Goal: Information Seeking & Learning: Learn about a topic

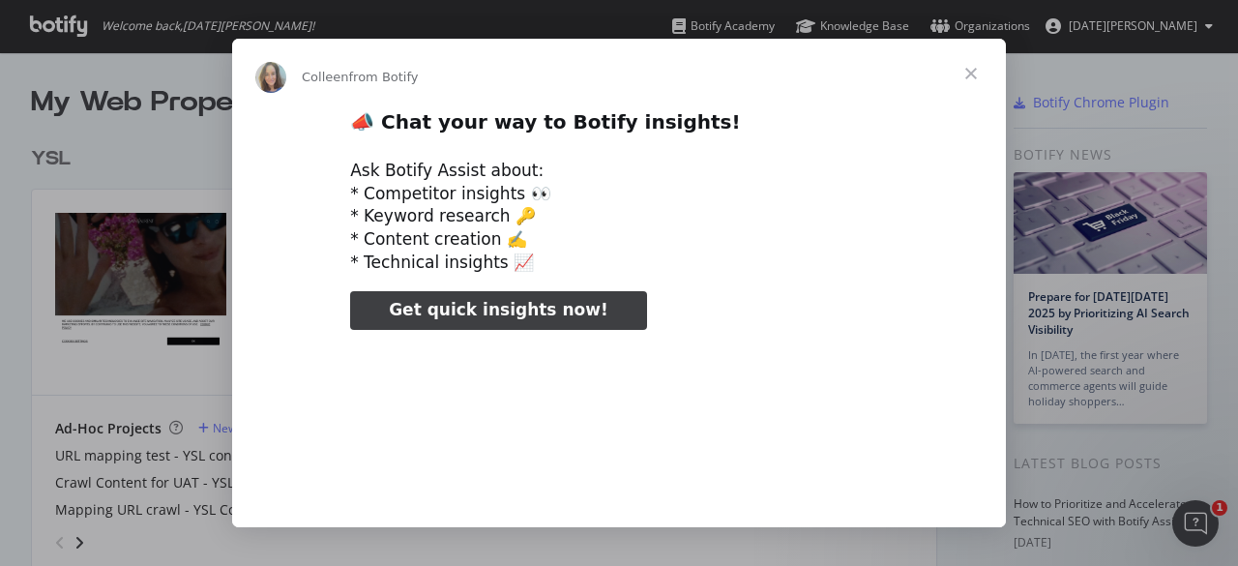
type input "105921"
click at [978, 76] on span "Close" at bounding box center [971, 74] width 70 height 70
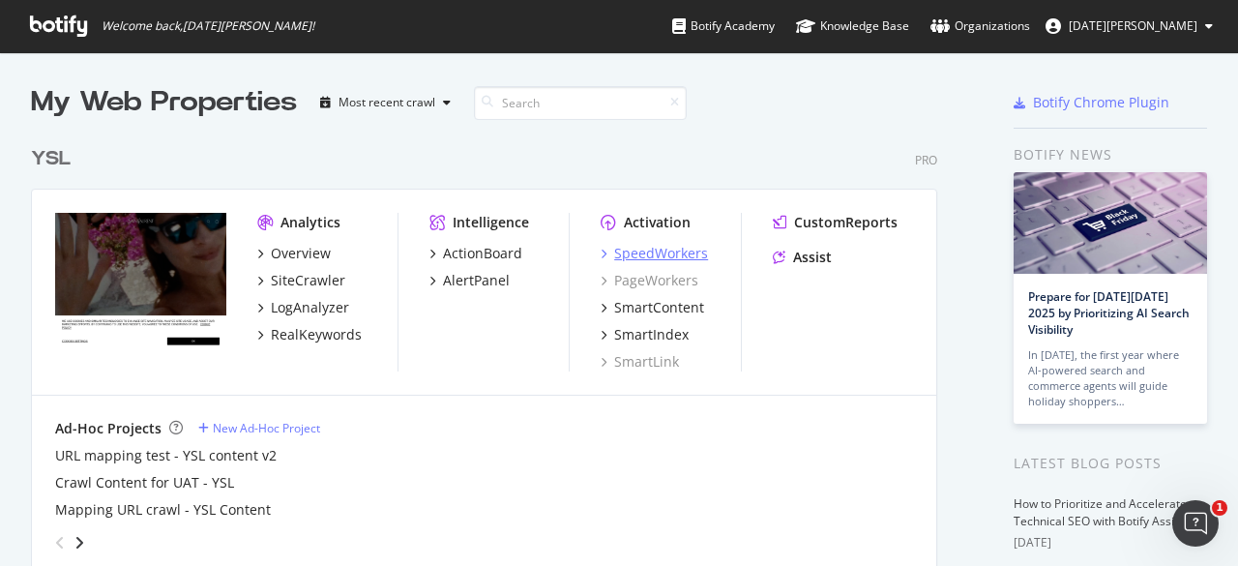
click at [671, 256] on div "SpeedWorkers" at bounding box center [661, 253] width 94 height 19
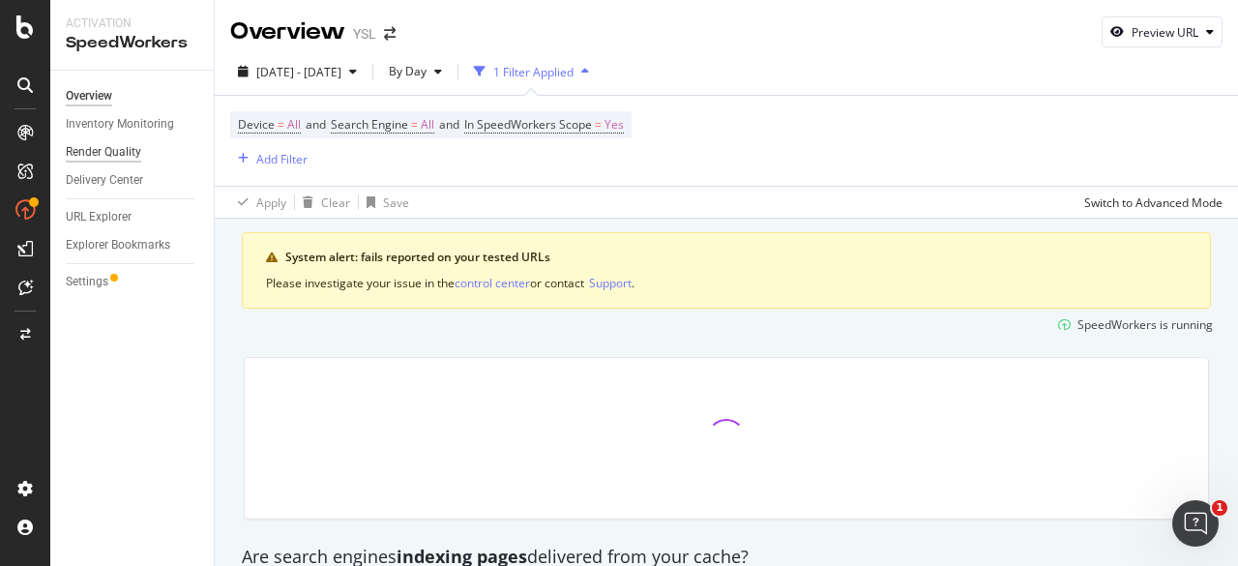
click at [128, 154] on div "Render Quality" at bounding box center [103, 152] width 75 height 20
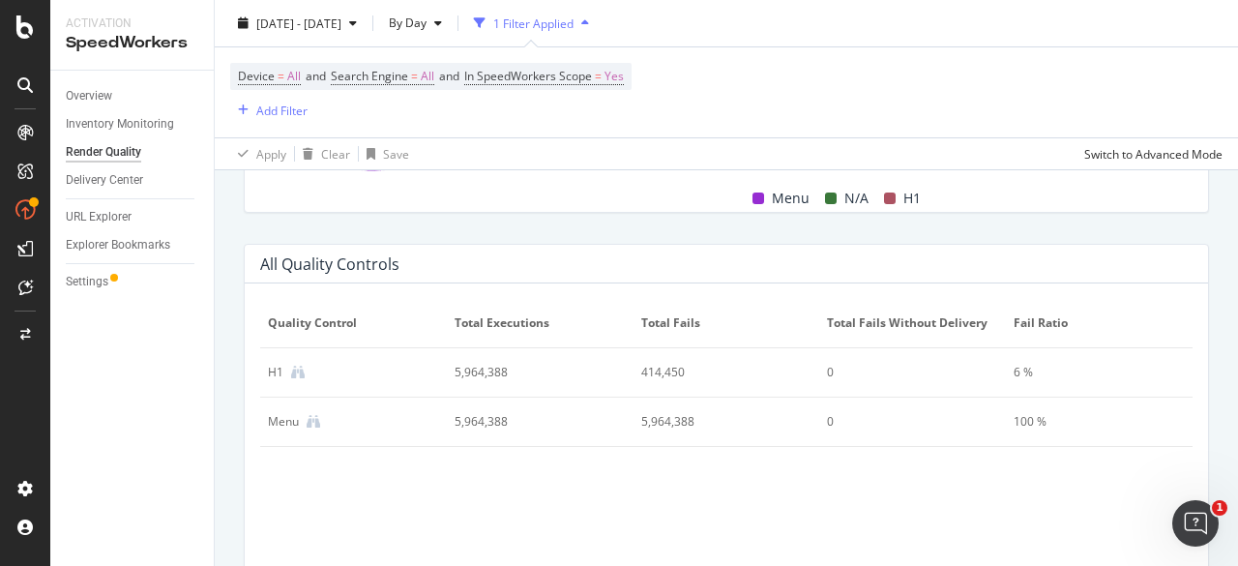
scroll to position [1207, 0]
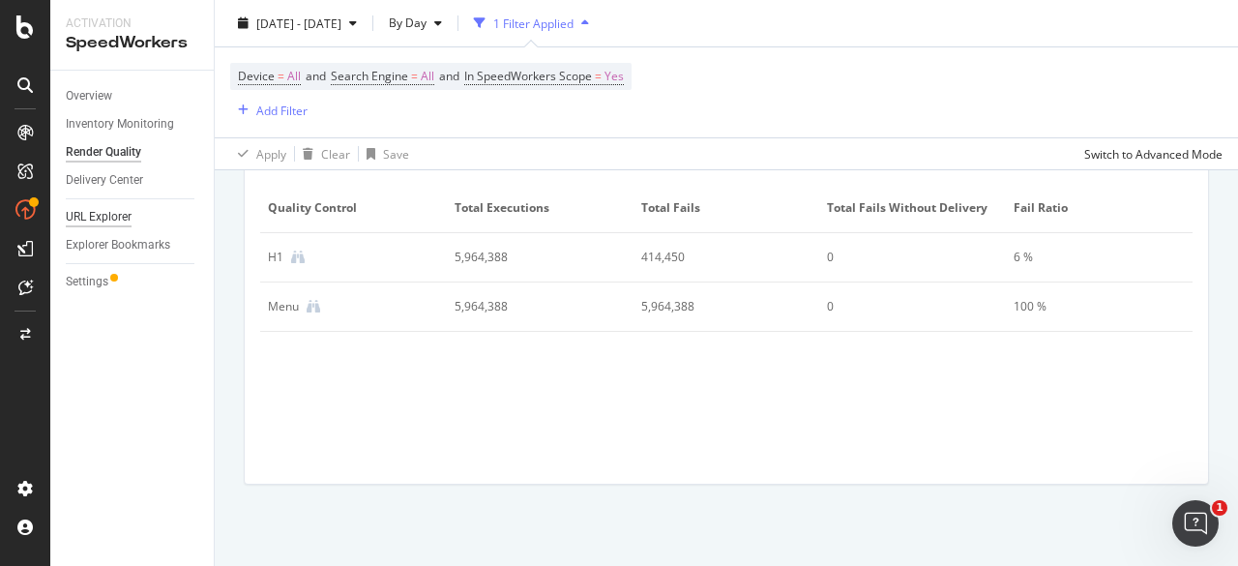
click at [104, 220] on div "URL Explorer" at bounding box center [99, 217] width 66 height 20
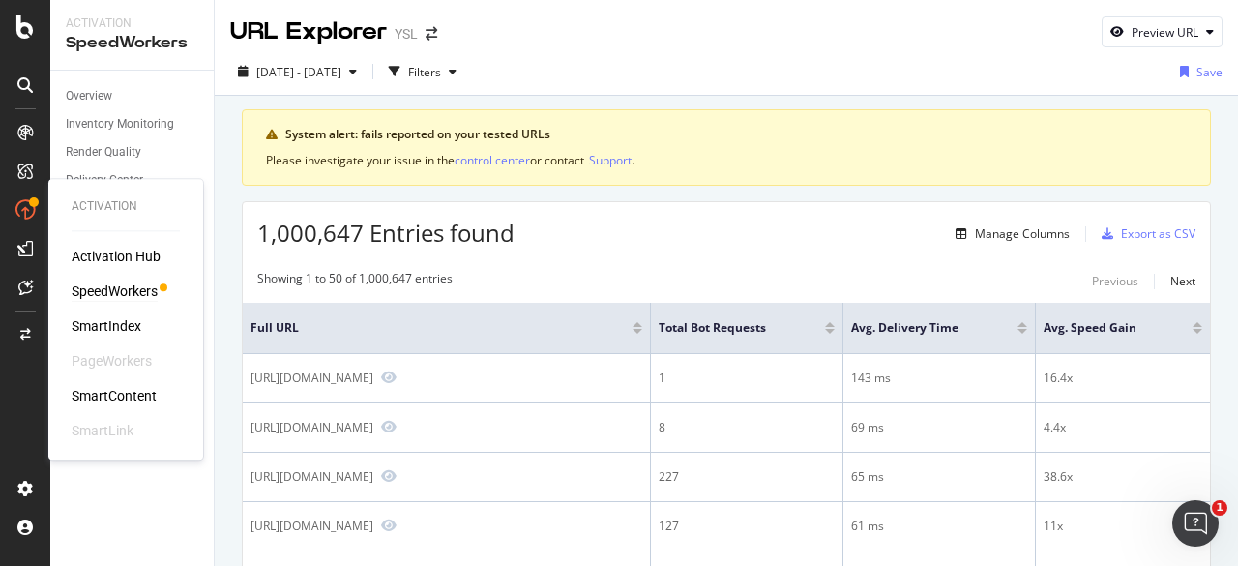
click at [108, 293] on div "SpeedWorkers" at bounding box center [115, 290] width 86 height 19
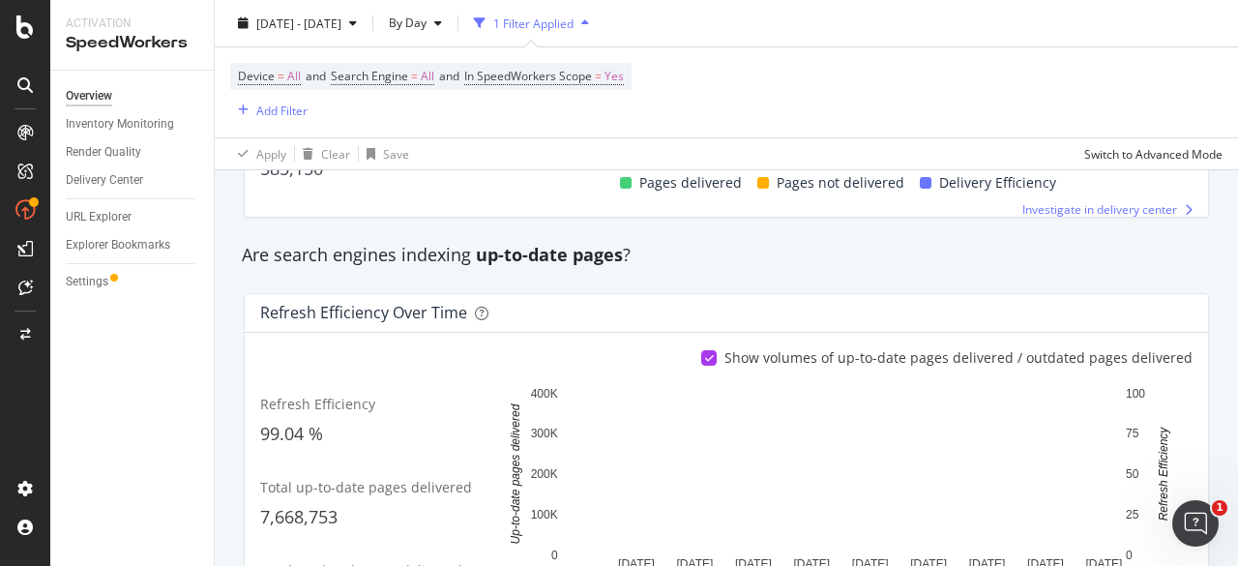
scroll to position [668, 0]
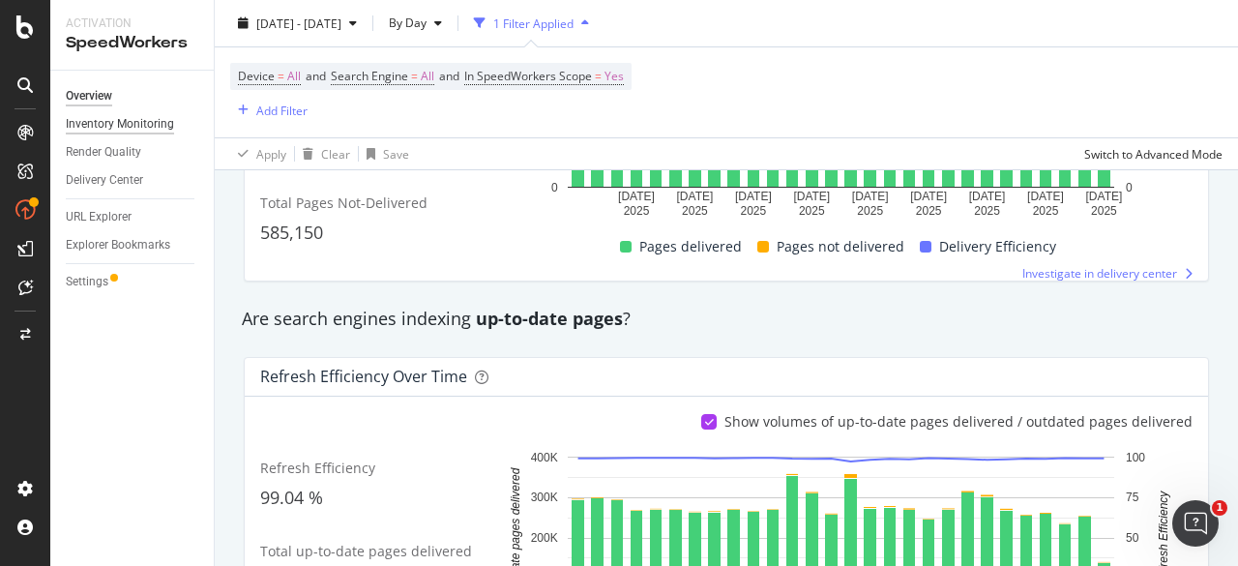
click at [123, 124] on div "Inventory Monitoring" at bounding box center [120, 124] width 108 height 20
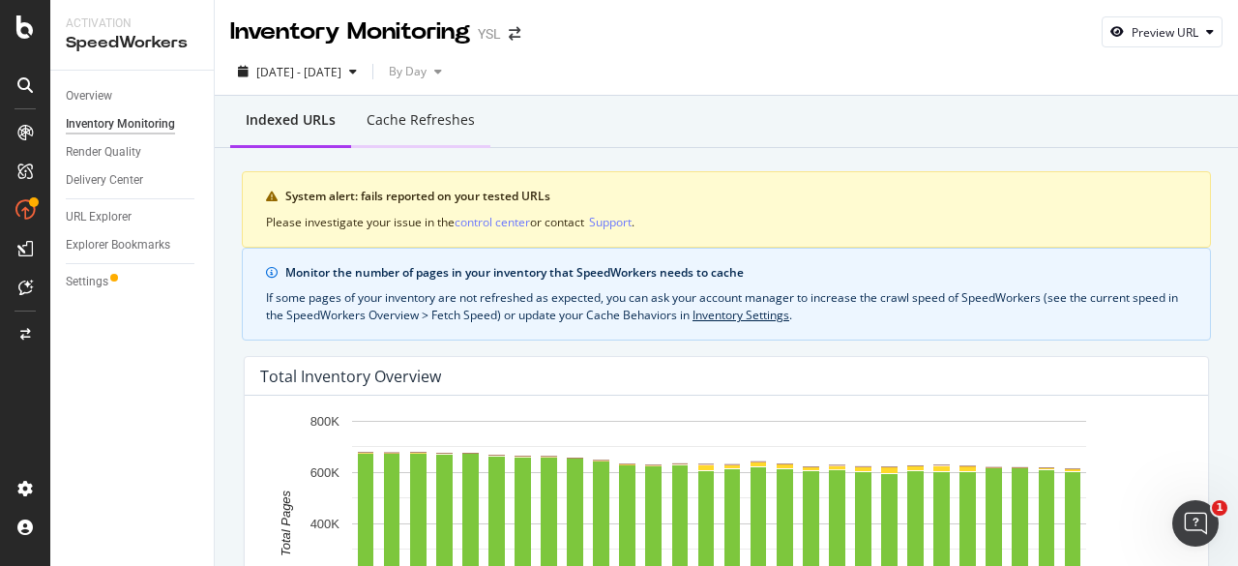
click at [439, 115] on div "Cache refreshes" at bounding box center [420, 119] width 108 height 19
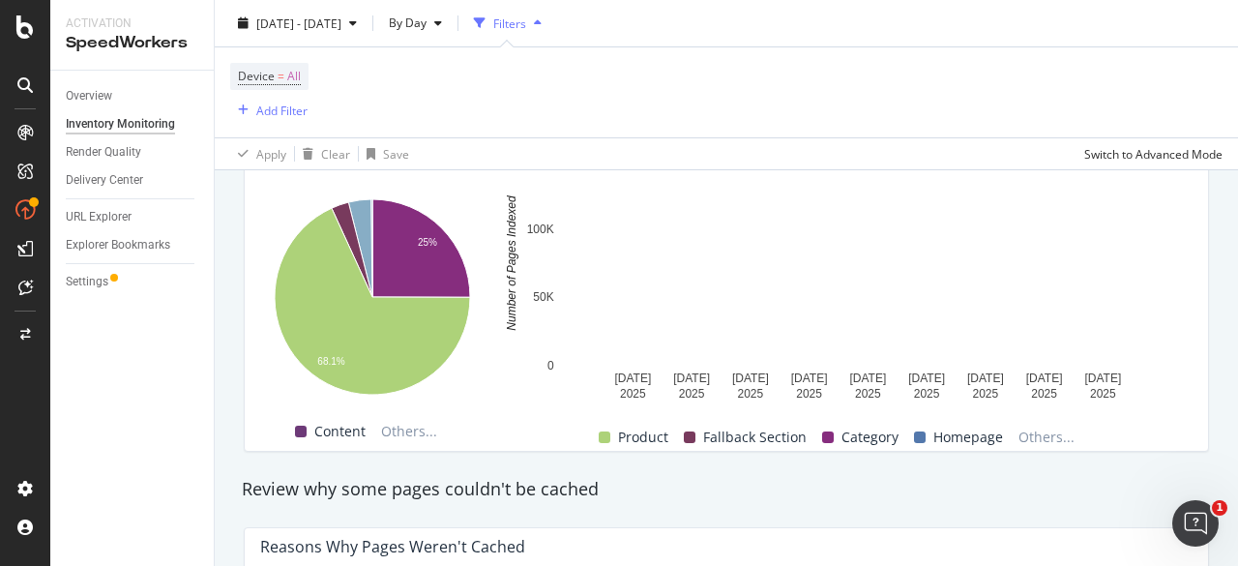
scroll to position [931, 0]
